Goal: Task Accomplishment & Management: Manage account settings

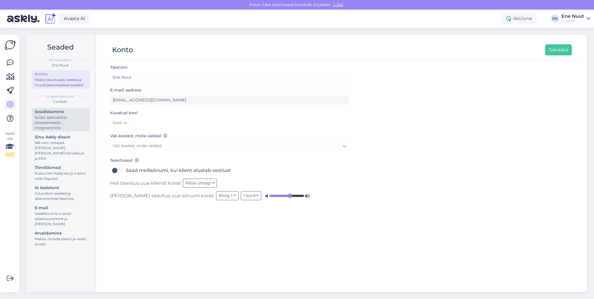
click at [51, 120] on div "Script, õpetused ja sotsiaalmeedia integreerimine" at bounding box center [61, 123] width 52 height 16
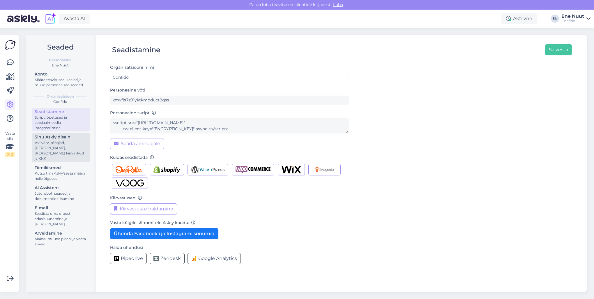
click at [52, 141] on div "Vali värv, tööajad, [PERSON_NAME], [PERSON_NAME] kiirvalikud ja KKK" at bounding box center [61, 150] width 52 height 21
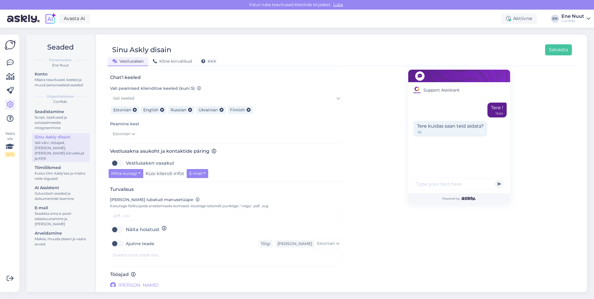
scroll to position [120, 0]
click at [13, 59] on icon at bounding box center [10, 62] width 7 height 7
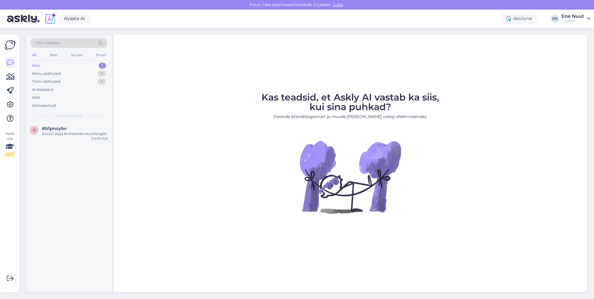
click at [9, 45] on img at bounding box center [10, 44] width 11 height 11
